Goal: Book appointment/travel/reservation

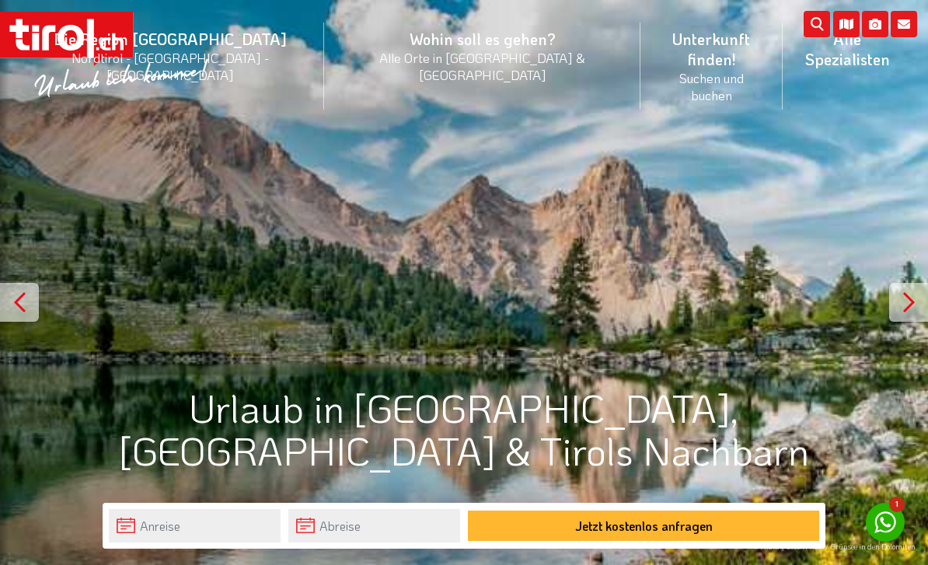
click at [367, 42] on li "Wohin soll es gehen? Alle Orte in Tirol & Südtirol Alle Orte Orte in Tirol/Nord…" at bounding box center [482, 66] width 316 height 109
click at [356, 127] on link "Alle Orte" at bounding box center [482, 143] width 315 height 32
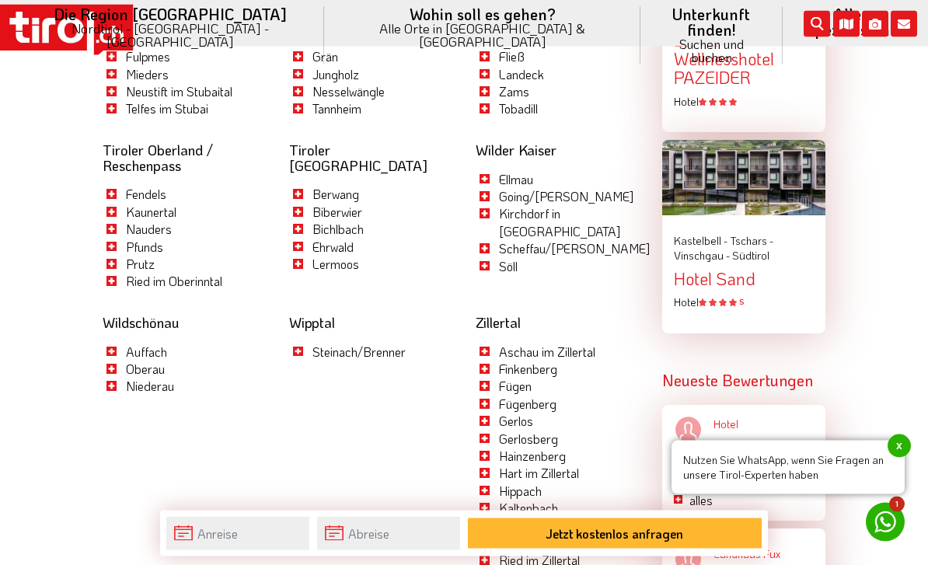
scroll to position [2123, 0]
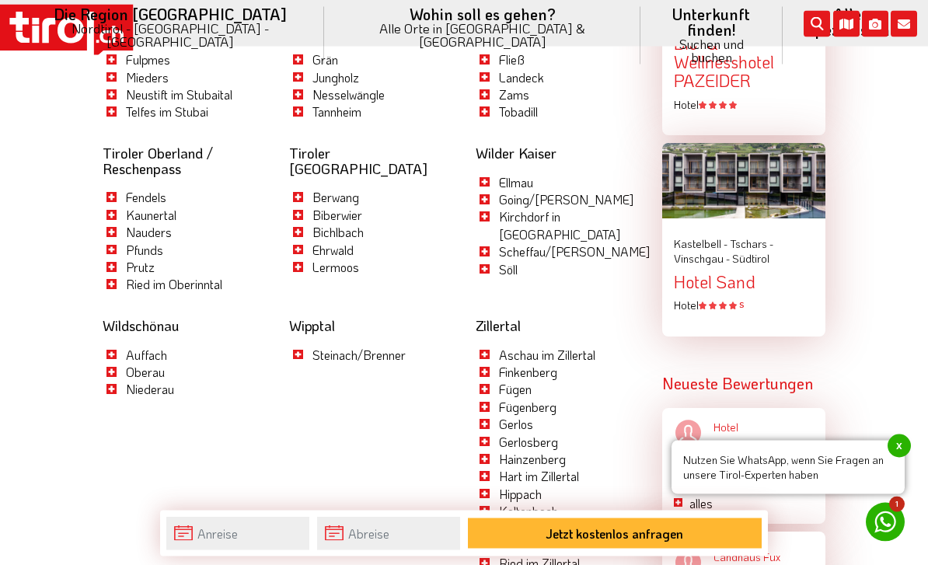
click at [497, 317] on link "Zillertal" at bounding box center [497, 326] width 45 height 19
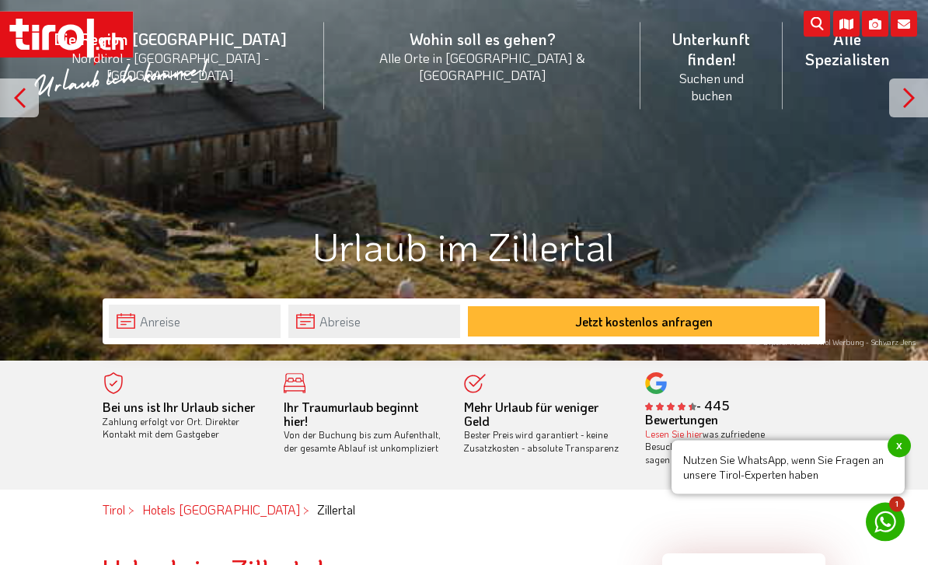
scroll to position [204, 0]
click at [138, 320] on input "text" at bounding box center [195, 321] width 172 height 33
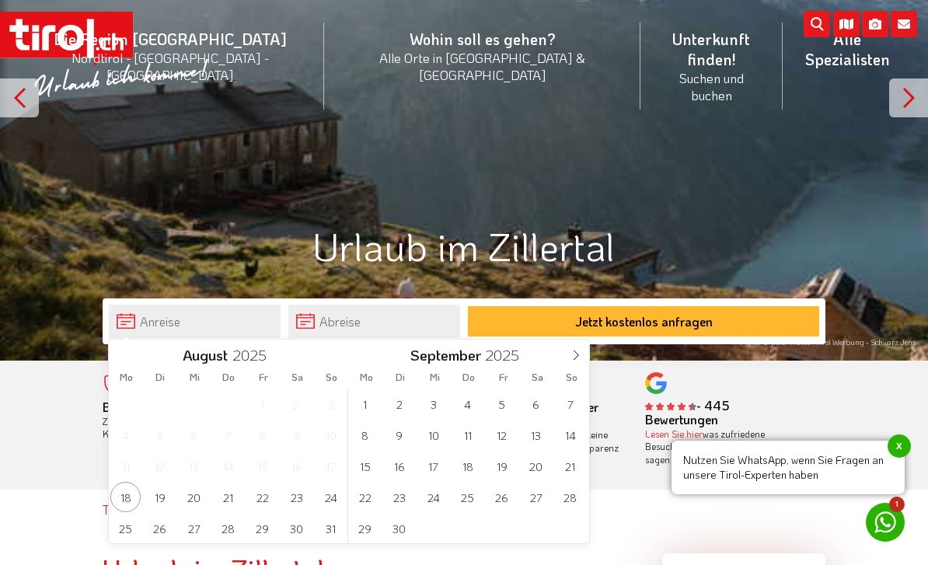
click at [566, 350] on span at bounding box center [575, 353] width 26 height 26
click at [538, 441] on span "11" at bounding box center [536, 435] width 30 height 30
click at [291, 468] on span "18" at bounding box center [296, 466] width 30 height 30
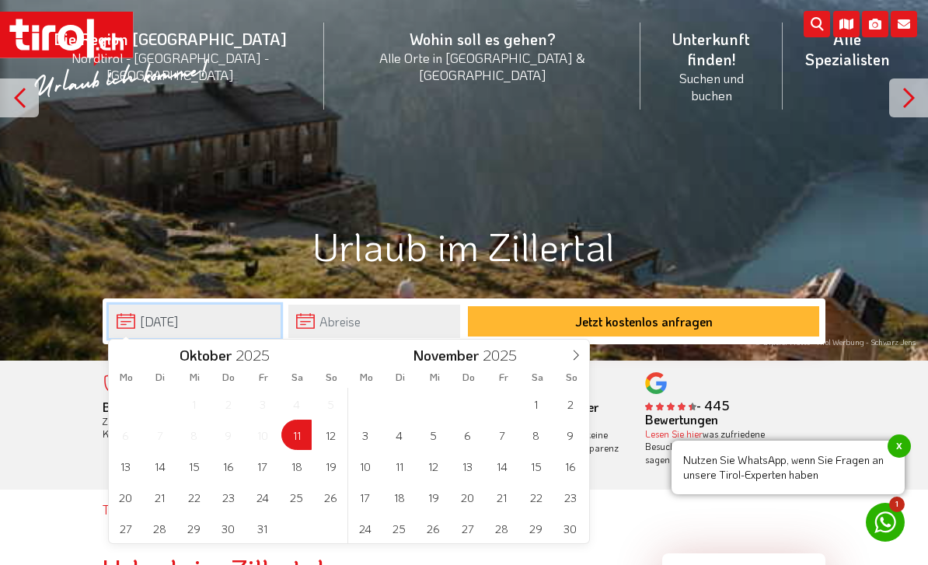
type input "11-10-2025"
type input "18-10-2025"
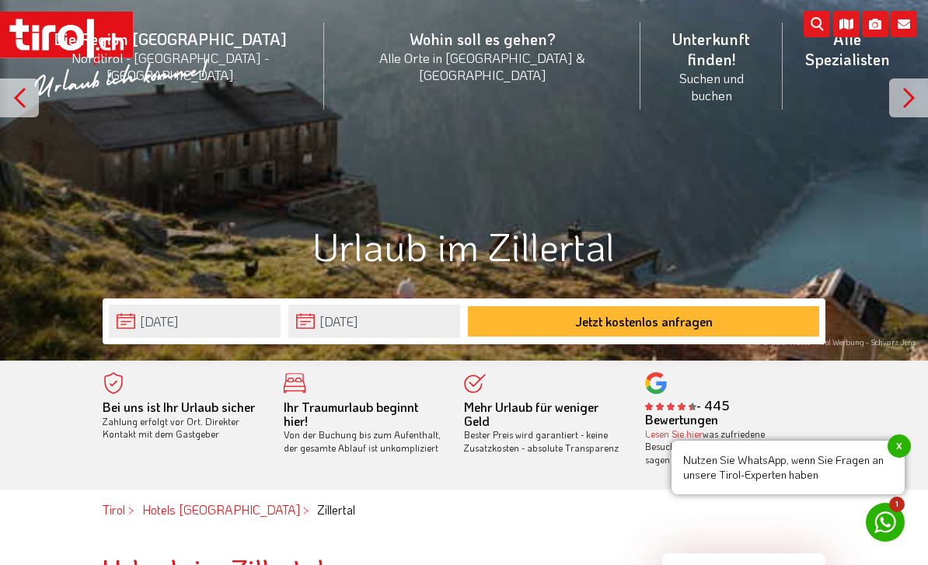
click at [535, 326] on button "Jetzt kostenlos anfragen" at bounding box center [643, 321] width 351 height 30
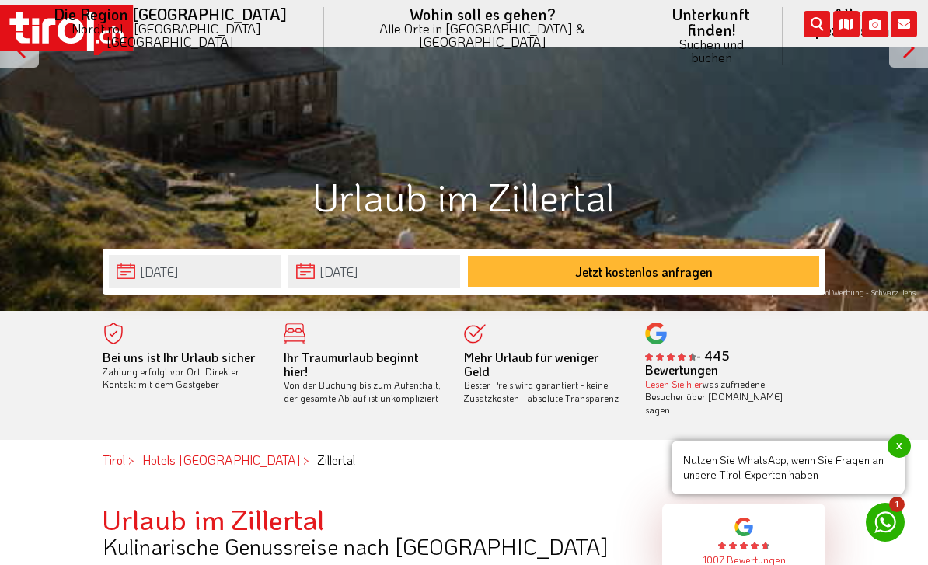
click at [0, 205] on div "Urlaub im Zillertal" at bounding box center [464, 196] width 928 height 43
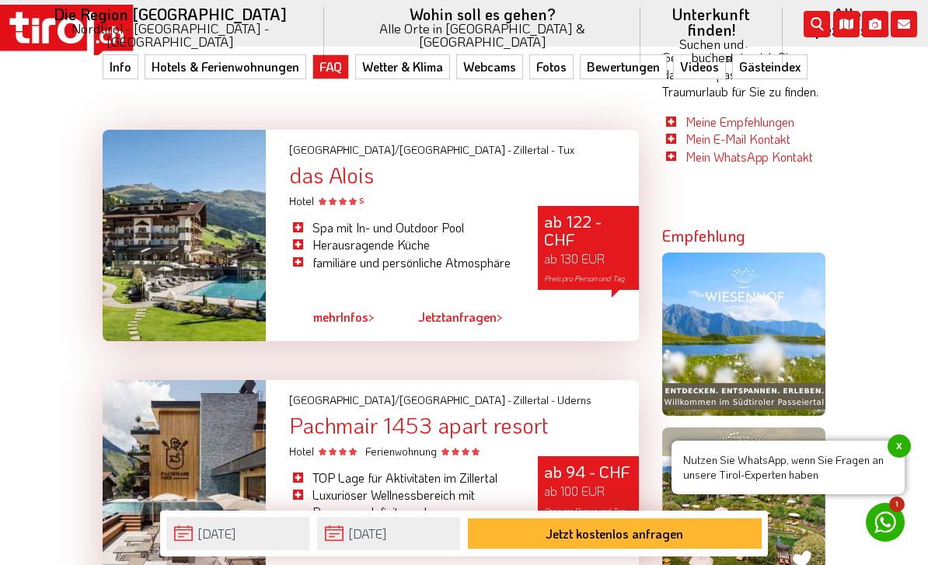
scroll to position [953, 0]
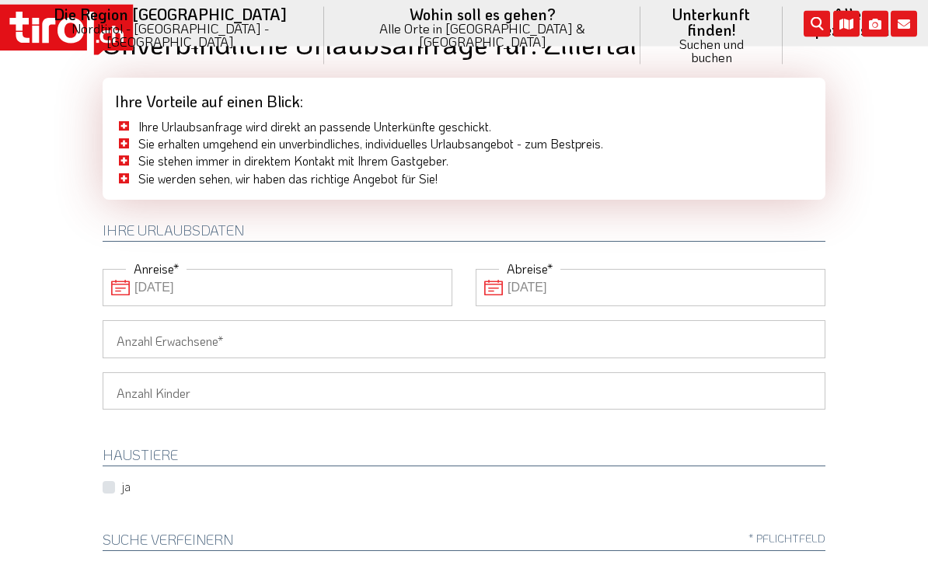
scroll to position [48, 0]
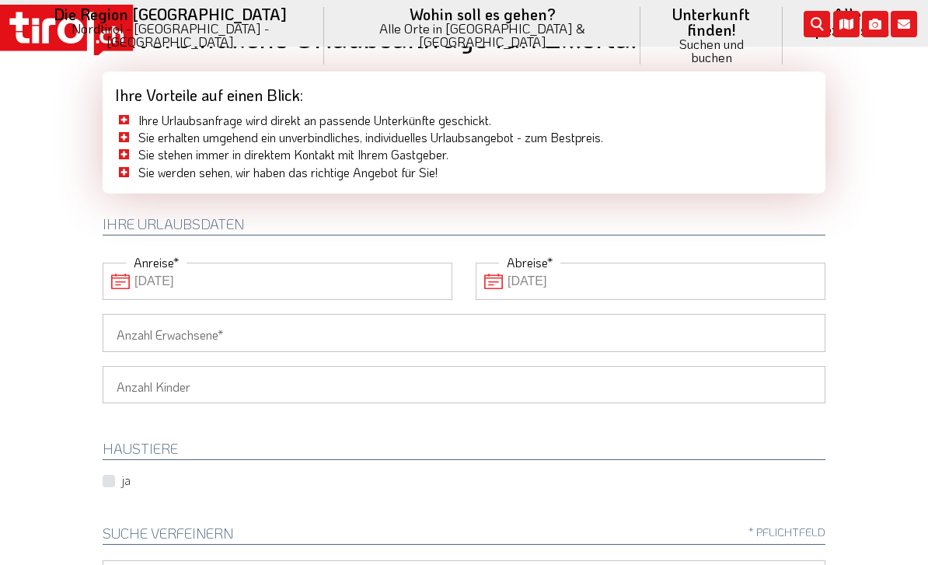
click at [131, 329] on input "Anzahl Erwachsene" at bounding box center [464, 332] width 723 height 37
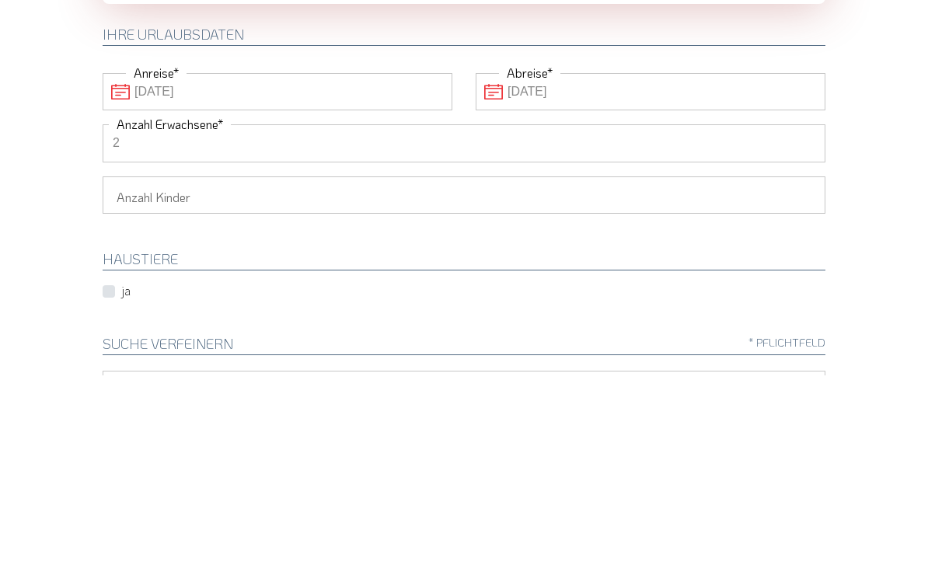
type input "2"
click at [128, 366] on select "1 2 3 4 5 6" at bounding box center [464, 384] width 723 height 37
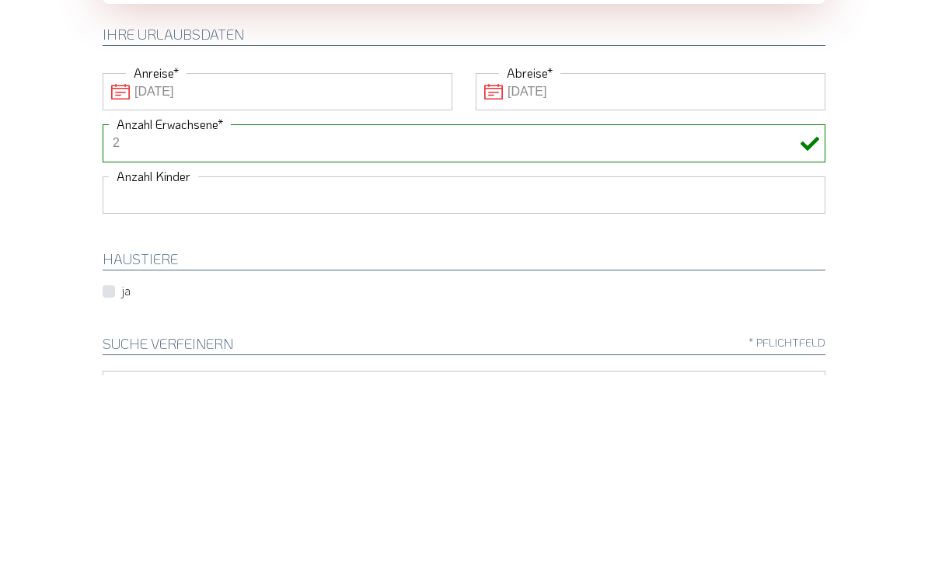
scroll to position [238, 0]
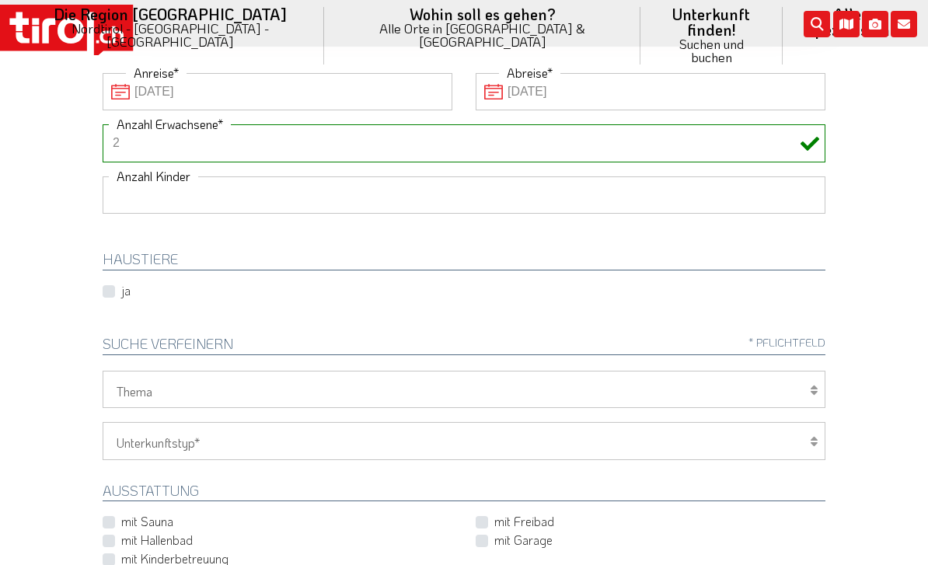
select select "1"
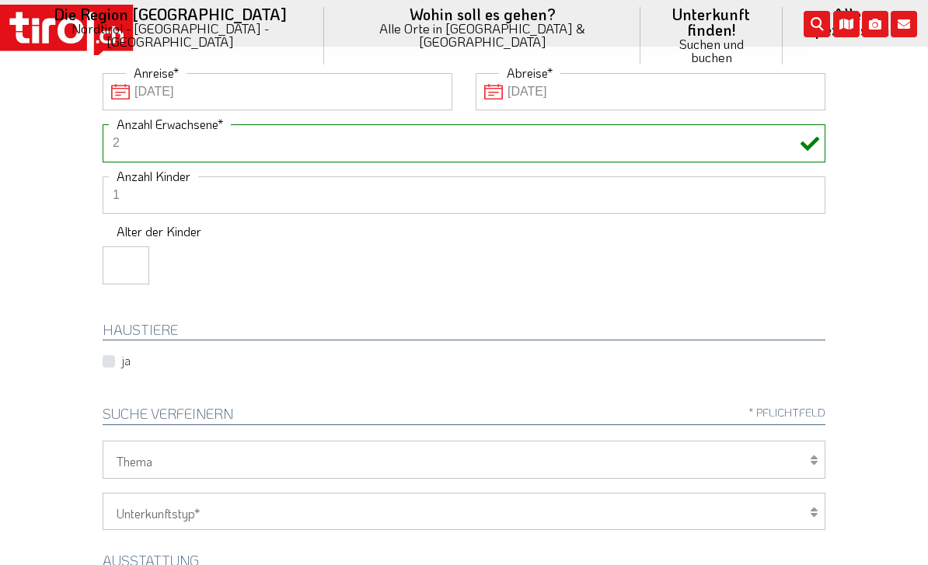
click at [122, 263] on input "number" at bounding box center [126, 264] width 47 height 37
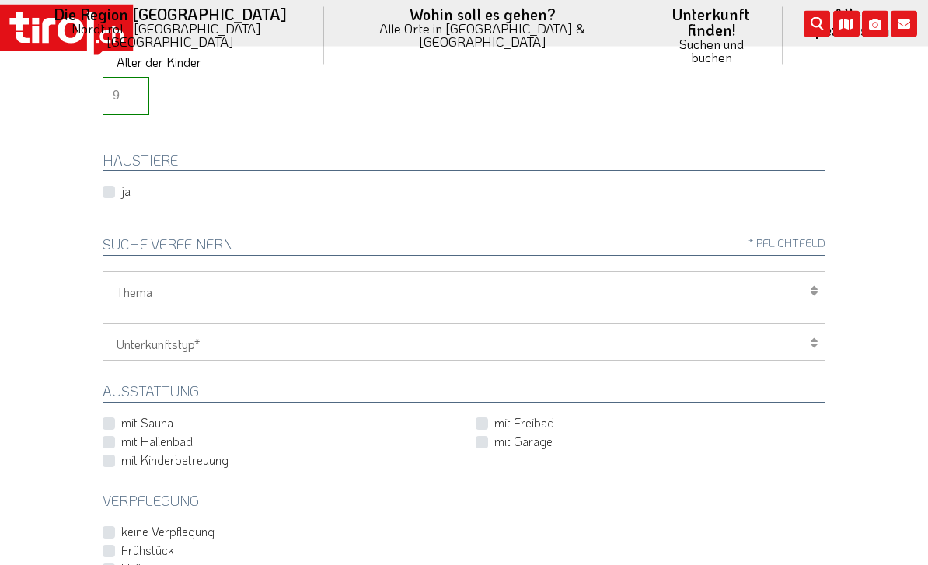
scroll to position [407, 0]
type input "9"
click at [154, 296] on select "Wellness Mountainbiken/Radfahren Familie Wandern Sport Skifahren Motorrad Golf" at bounding box center [464, 289] width 723 height 37
select select "7399"
click at [125, 336] on select "Hotel 1-3 Sterne Hotel 4-5 Sterne Ferienwohnung Chalet/Ferienhaus Bauernhöfe" at bounding box center [464, 341] width 723 height 37
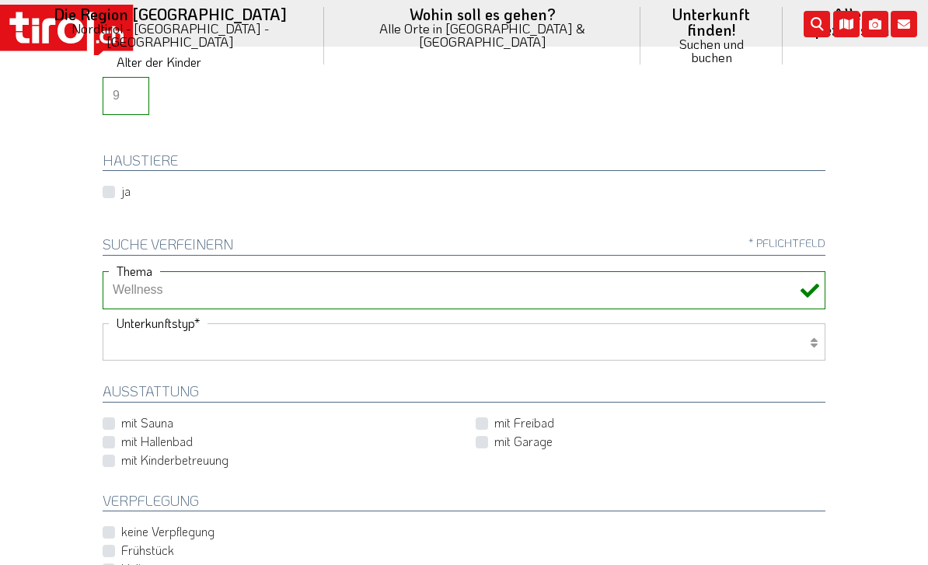
select select "1_4-5"
click at [135, 295] on select "Wellness Mountainbiken/Radfahren Familie Wandern Sport Skifahren Motorrad Golf" at bounding box center [464, 289] width 723 height 37
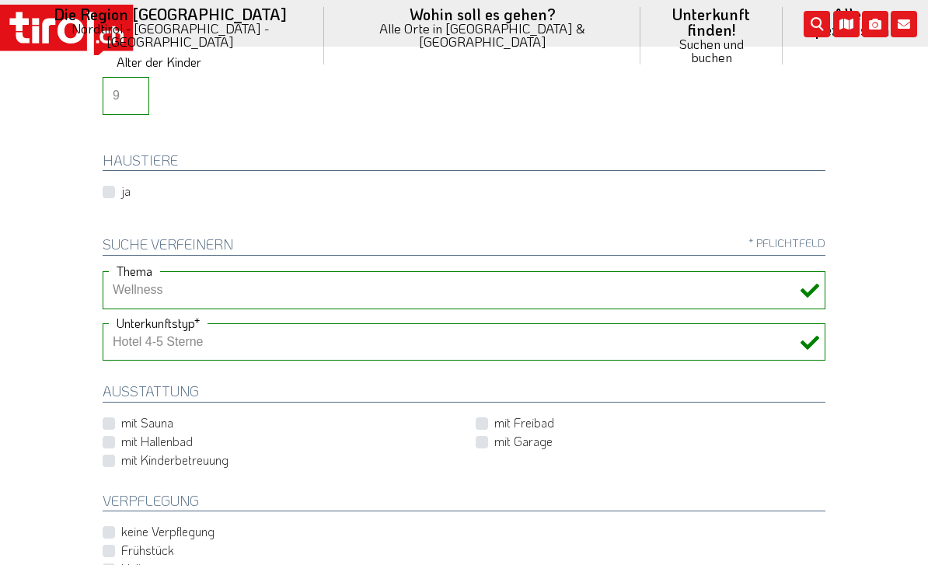
select select "7375"
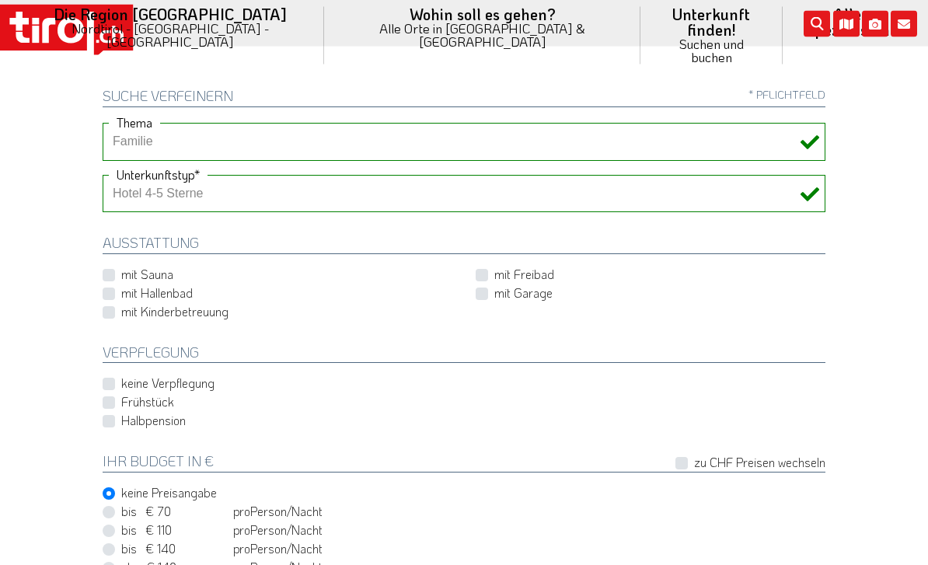
scroll to position [556, 0]
click at [129, 266] on label "mit Sauna" at bounding box center [147, 274] width 52 height 17
click at [129, 269] on input "mit Sauna" at bounding box center [281, 274] width 350 height 10
click at [121, 277] on label "mit Sauna" at bounding box center [147, 274] width 52 height 17
click at [109, 277] on input "mit Sauna" at bounding box center [281, 274] width 350 height 10
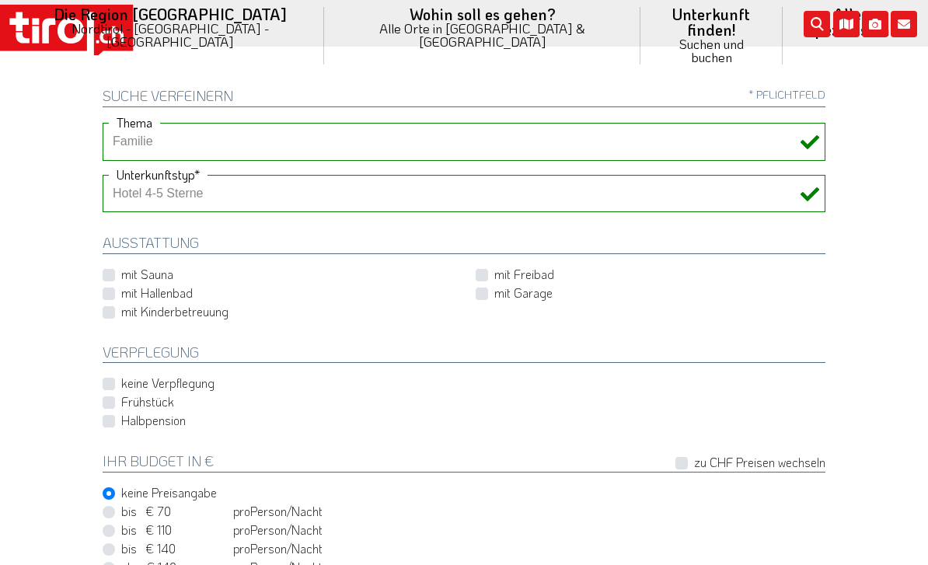
click at [121, 271] on label "mit Sauna" at bounding box center [147, 274] width 52 height 17
click at [106, 271] on input "mit Sauna" at bounding box center [281, 274] width 350 height 10
checkbox input "true"
click at [121, 291] on label "mit Hallenbad" at bounding box center [156, 292] width 71 height 17
click at [110, 291] on input "mit Hallenbad" at bounding box center [281, 292] width 350 height 10
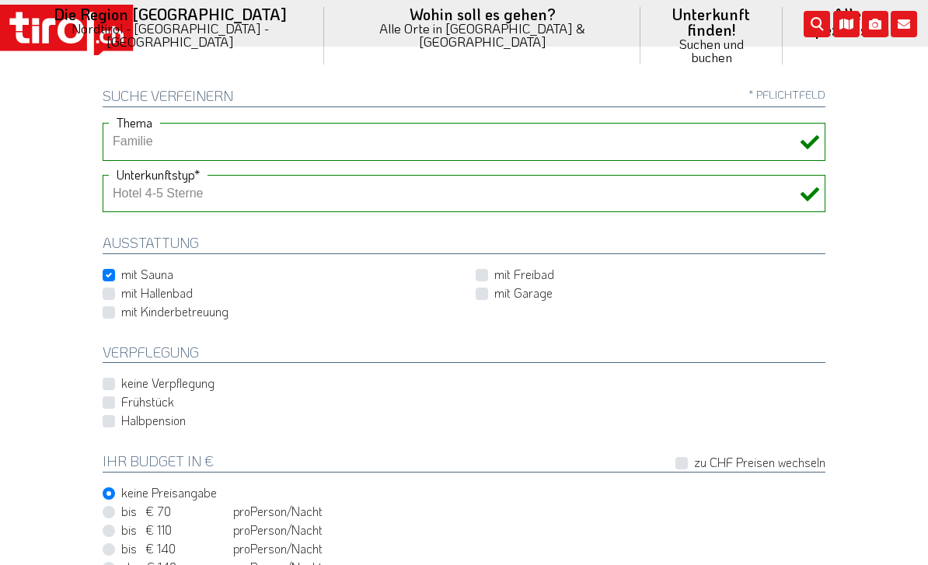
checkbox input "true"
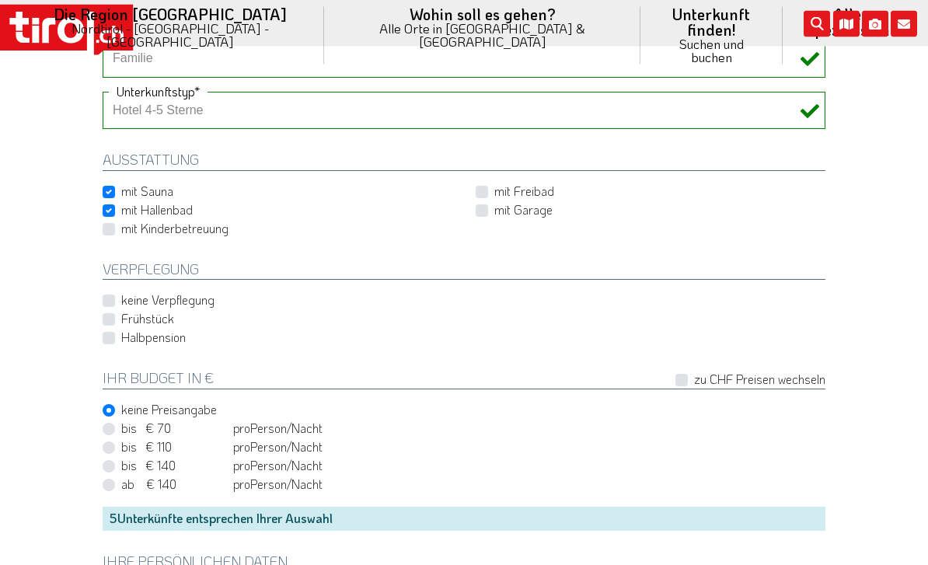
scroll to position [639, 0]
click at [121, 336] on label "Halbpension" at bounding box center [153, 336] width 64 height 17
click at [108, 336] on input "Halbpension" at bounding box center [467, 337] width 723 height 10
checkbox input "true"
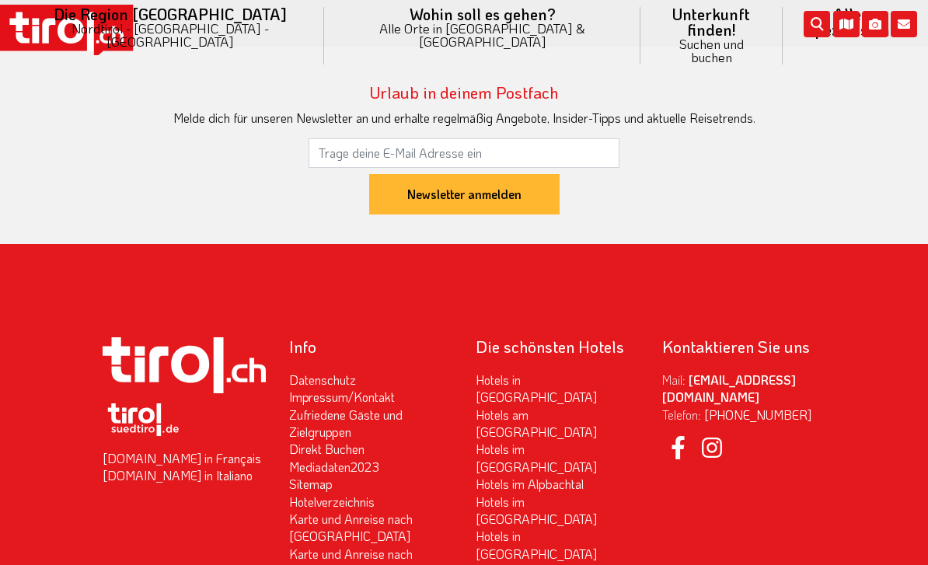
scroll to position [1726, 0]
